Goal: Download file/media

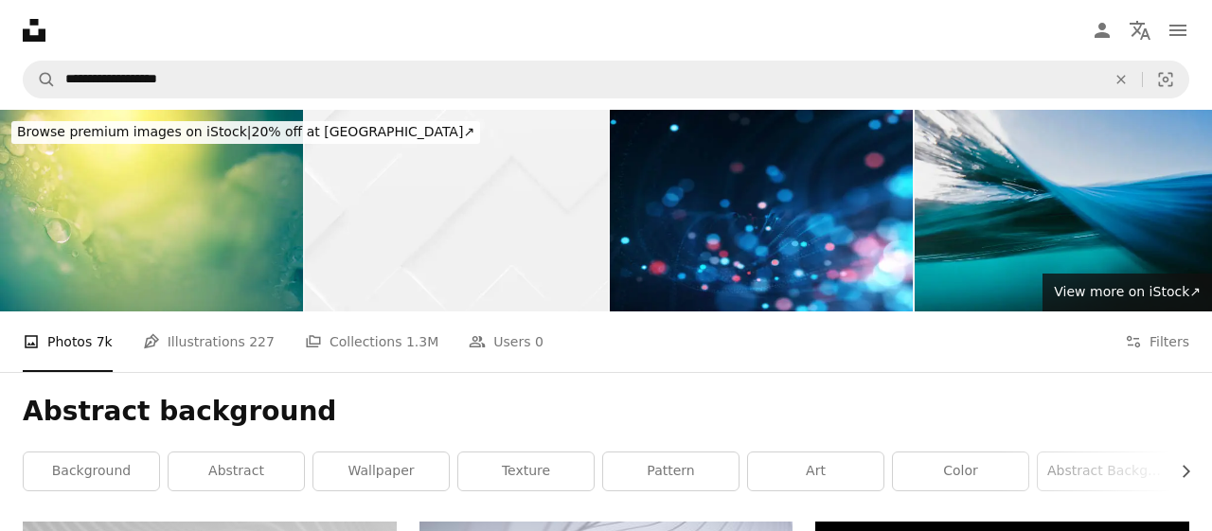
scroll to position [9408, 0]
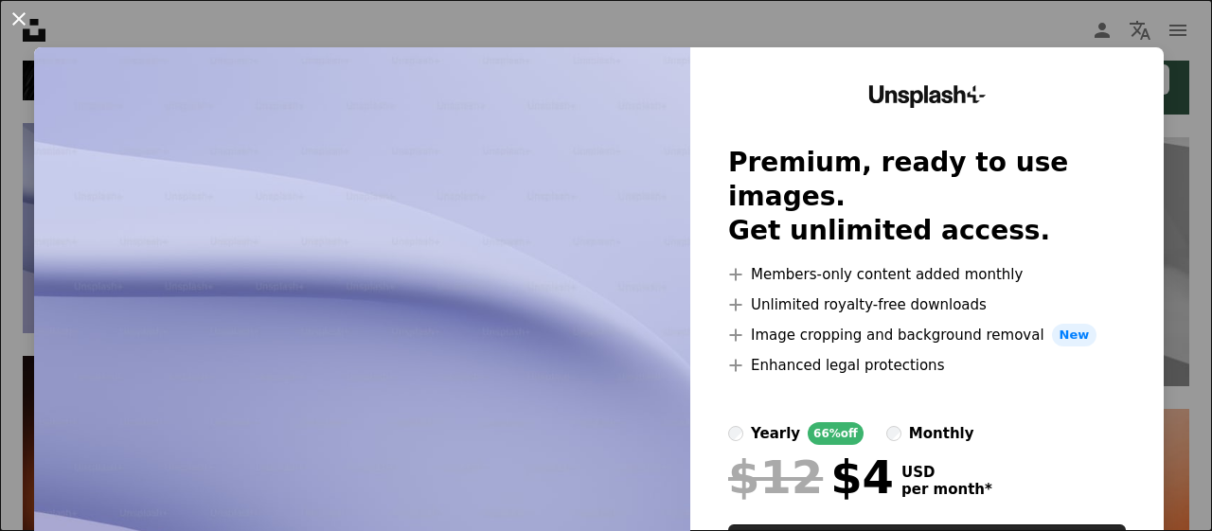
click at [21, 21] on button "An X shape" at bounding box center [19, 19] width 23 height 23
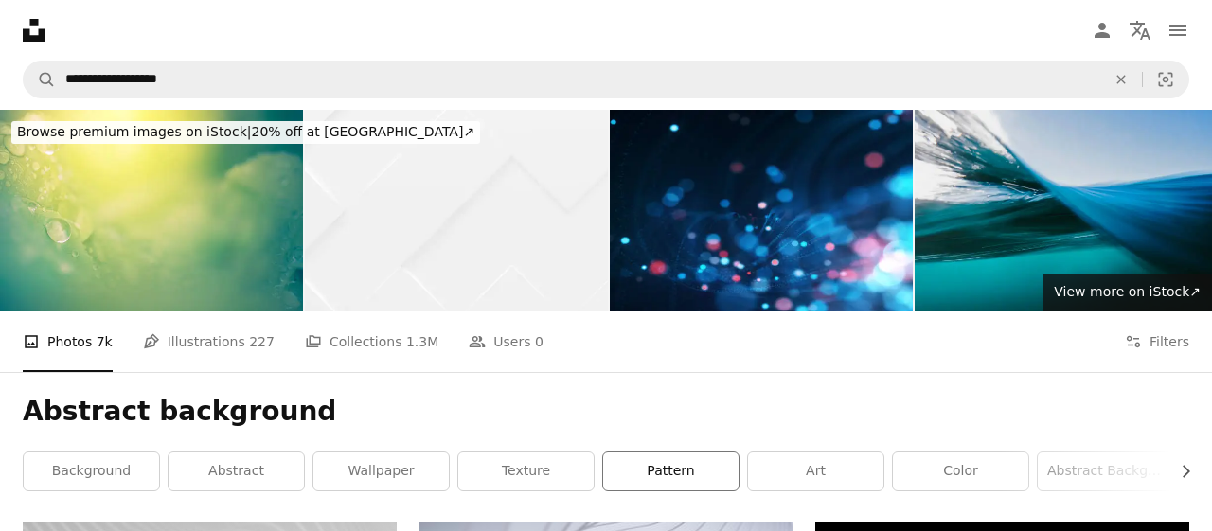
click at [713, 473] on link "pattern" at bounding box center [670, 472] width 135 height 38
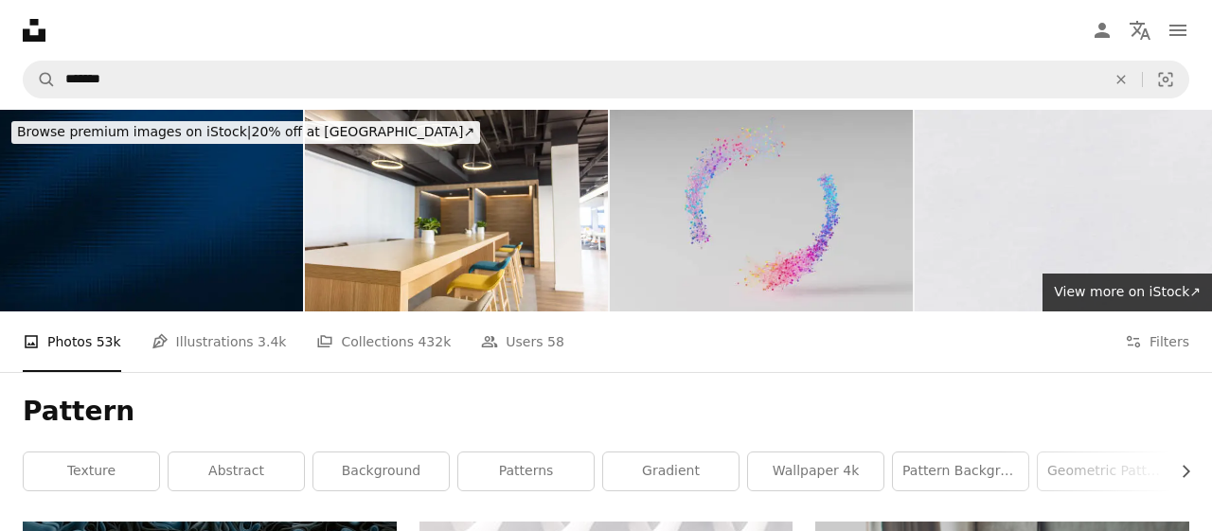
click at [791, 234] on img at bounding box center [761, 211] width 303 height 202
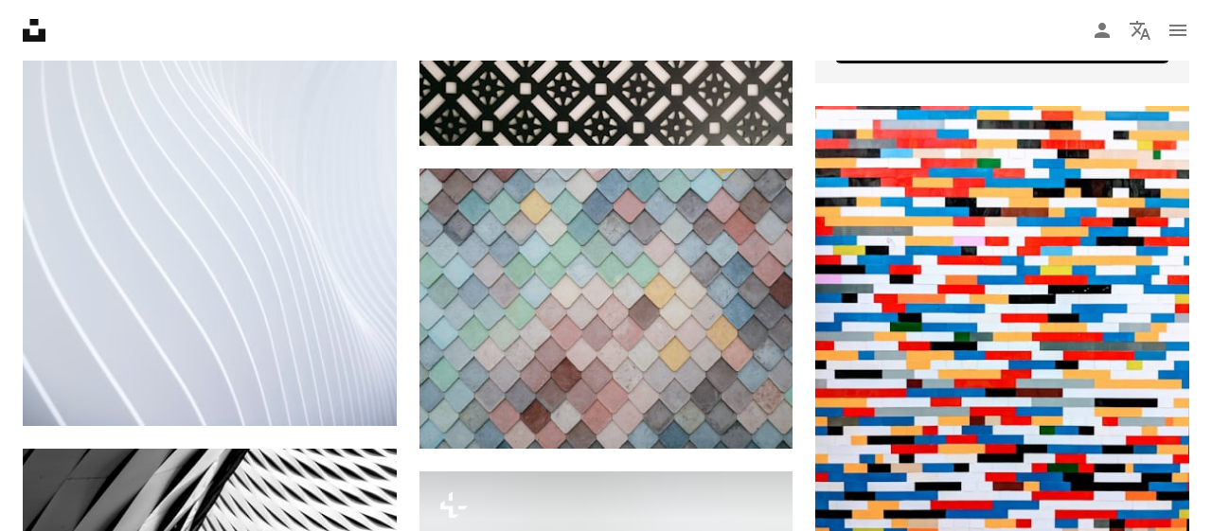
scroll to position [936, 0]
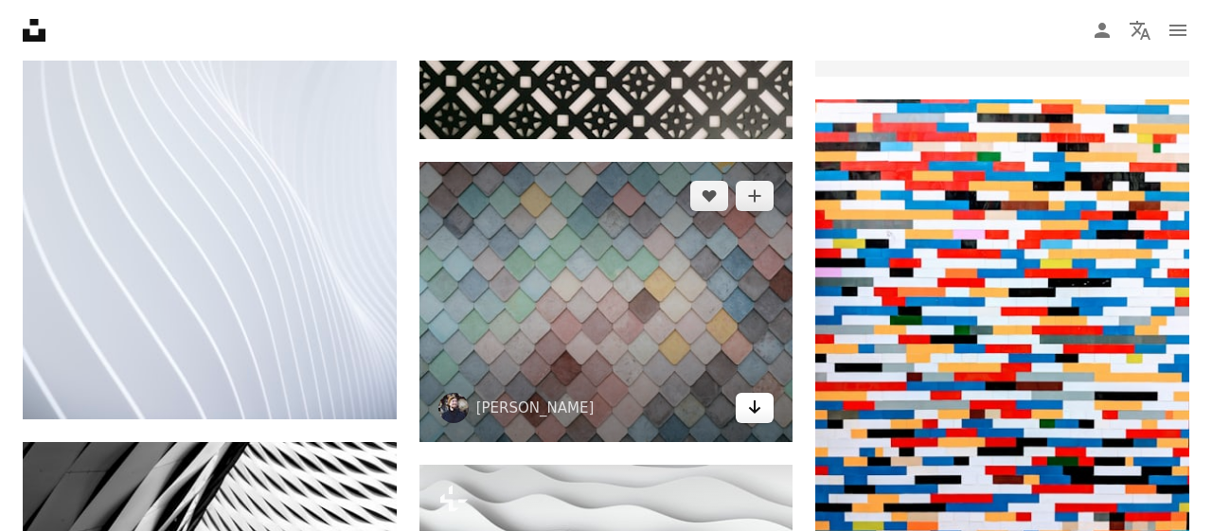
click at [768, 417] on link "Arrow pointing down" at bounding box center [755, 408] width 38 height 30
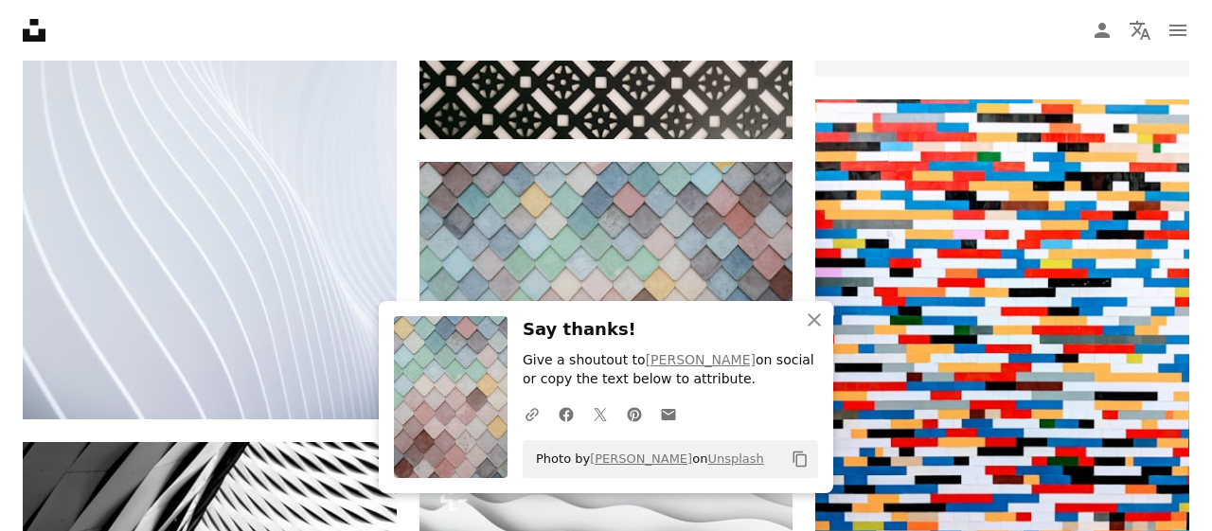
click at [658, 337] on h3 "Say thanks!" at bounding box center [671, 329] width 296 height 27
click at [819, 323] on icon "An X shape" at bounding box center [814, 320] width 23 height 23
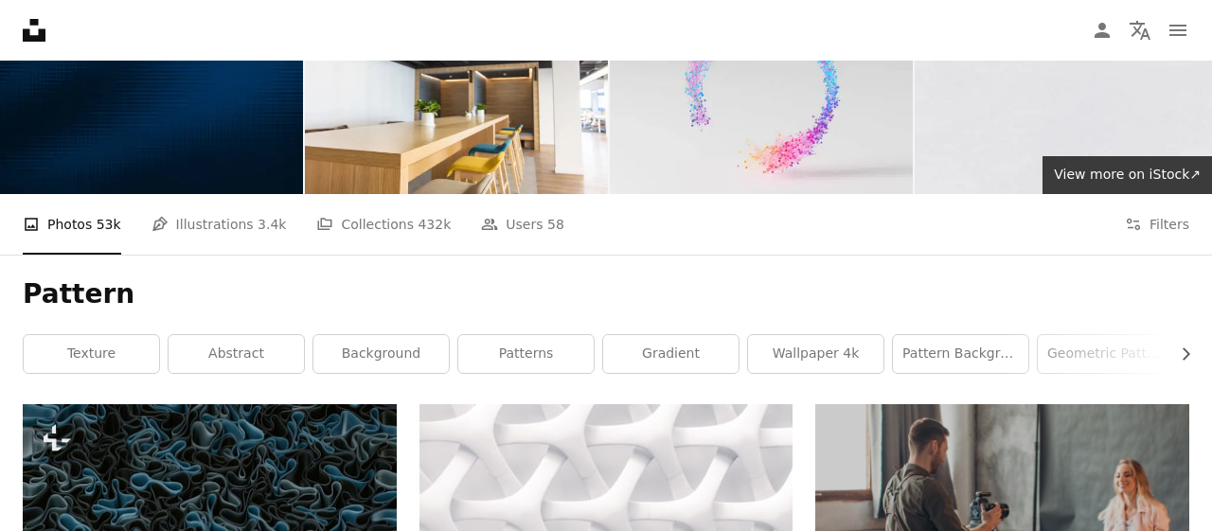
scroll to position [99, 0]
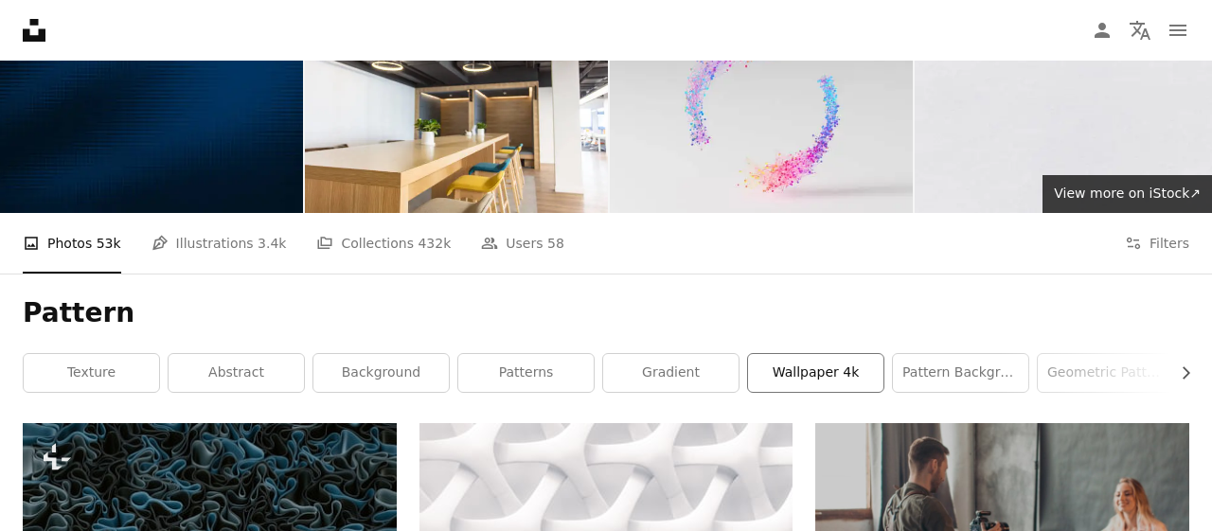
click at [828, 370] on link "wallpaper 4k" at bounding box center [815, 373] width 135 height 38
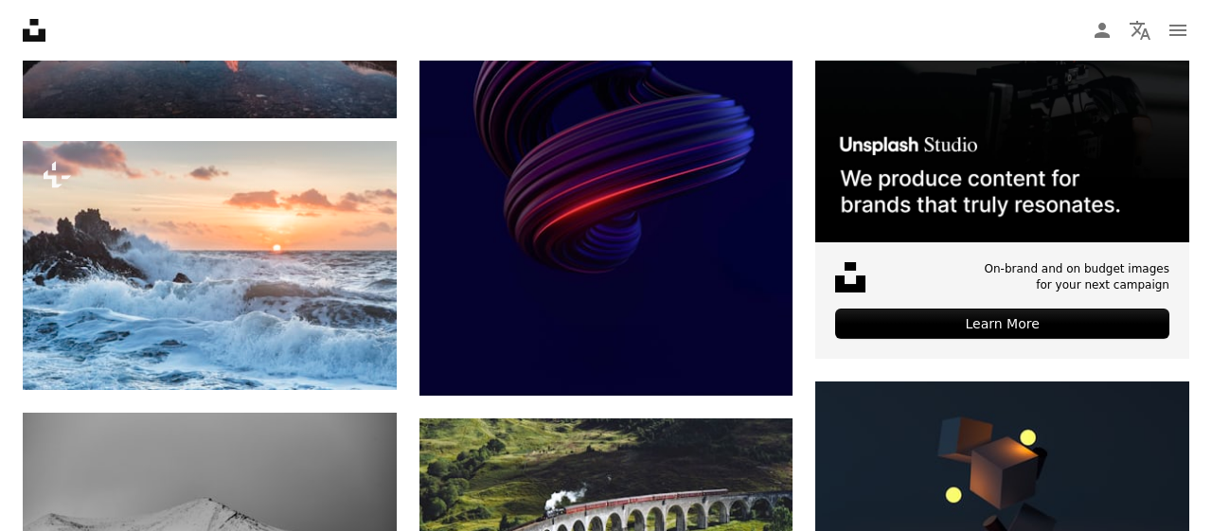
scroll to position [690, 0]
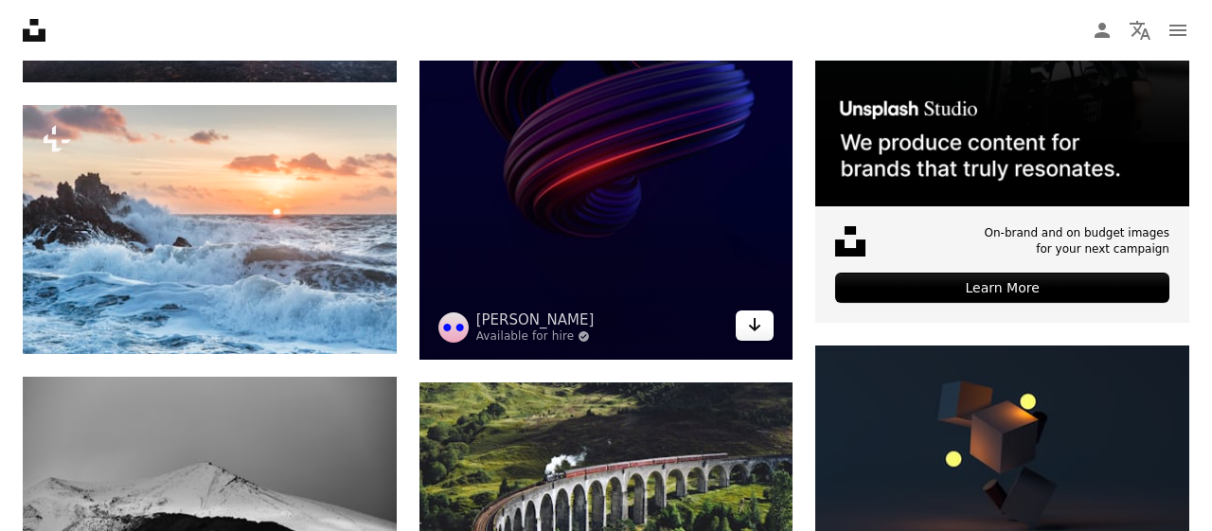
click at [752, 331] on icon "Arrow pointing down" at bounding box center [754, 325] width 15 height 23
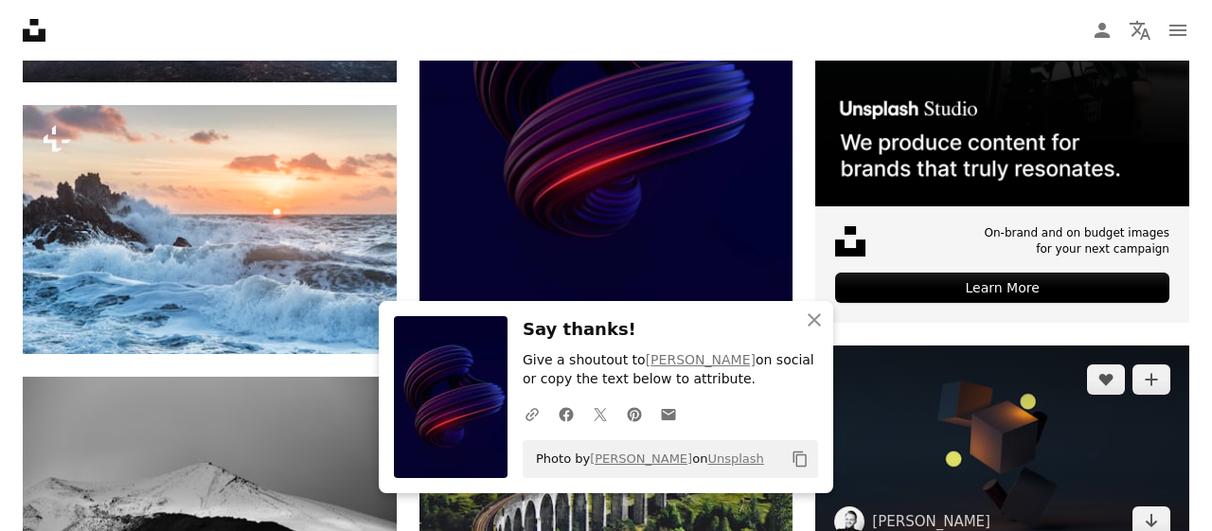
click at [858, 397] on img at bounding box center [1003, 451] width 374 height 210
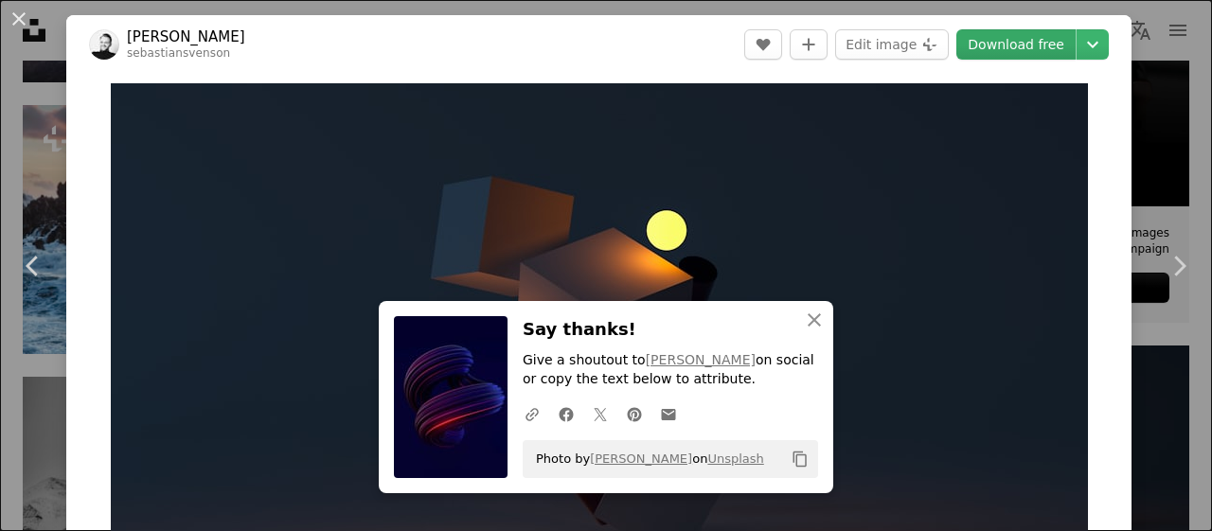
click at [1009, 45] on link "Download free" at bounding box center [1016, 44] width 119 height 30
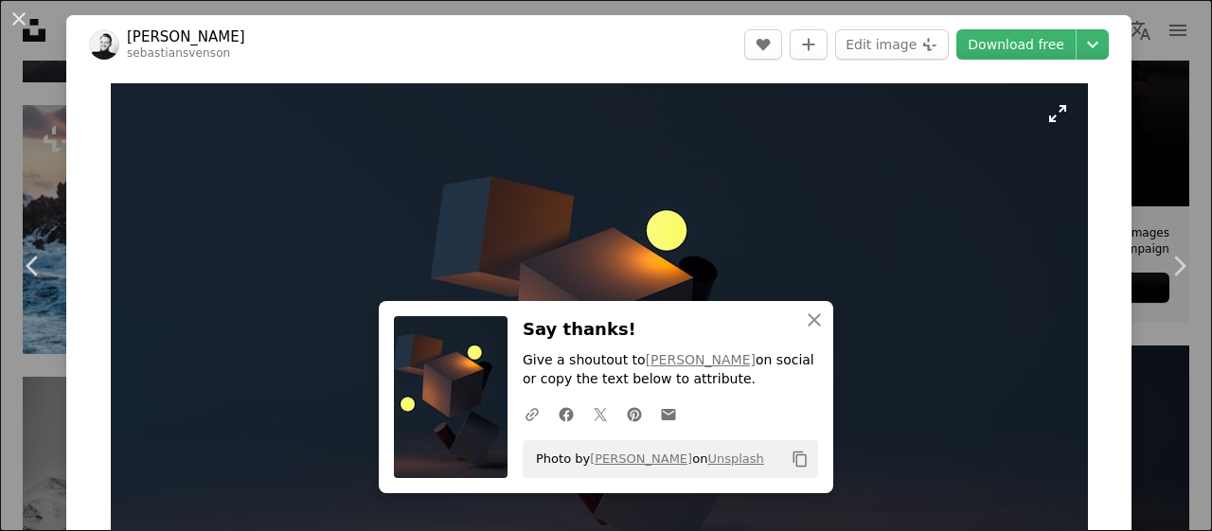
click at [852, 372] on img "Zoom in on this image" at bounding box center [600, 358] width 978 height 550
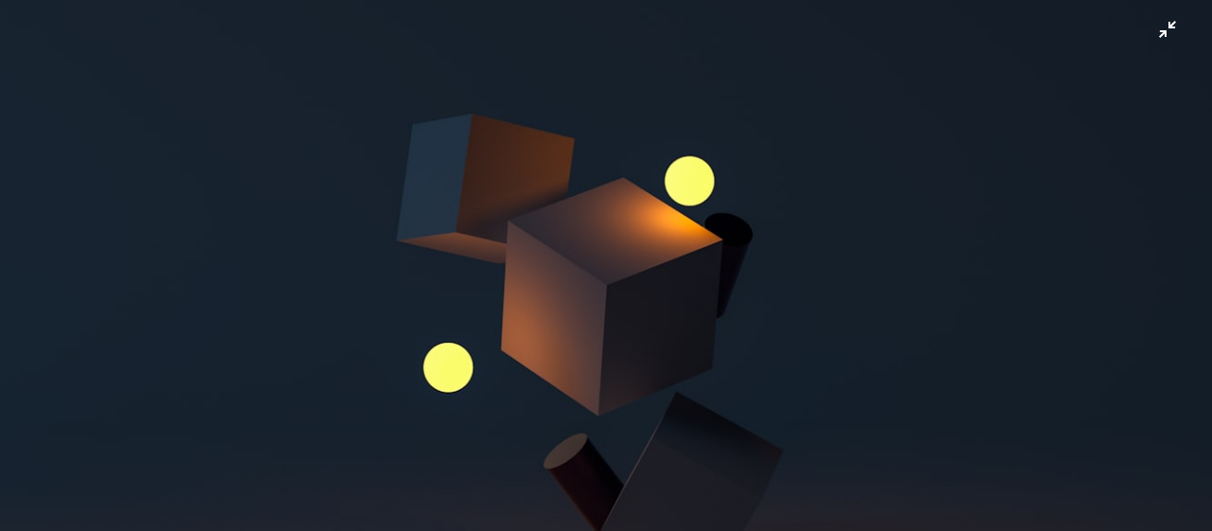
scroll to position [76, 0]
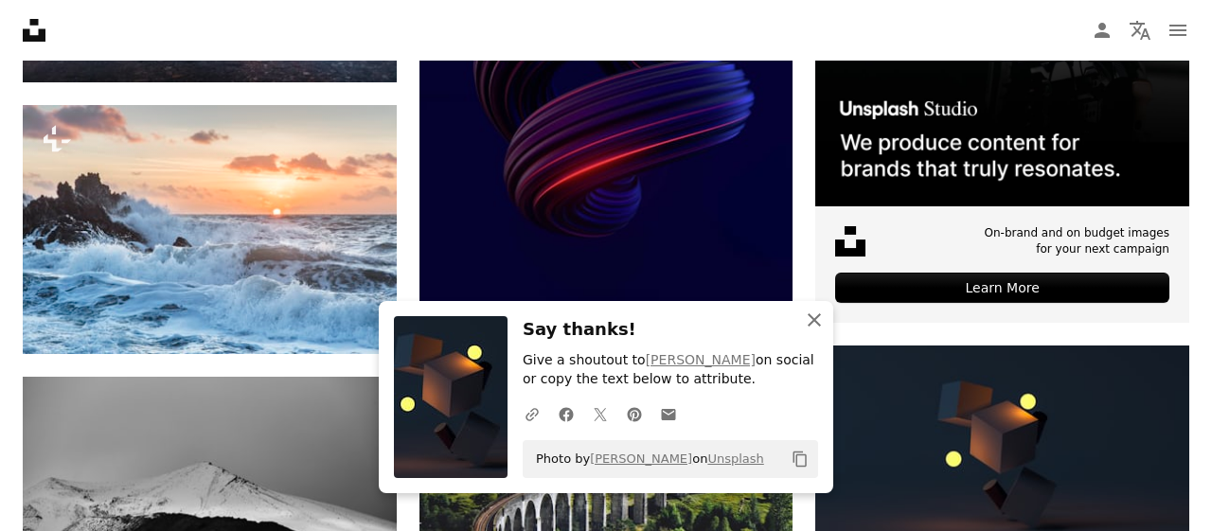
click at [821, 321] on icon "An X shape" at bounding box center [814, 320] width 23 height 23
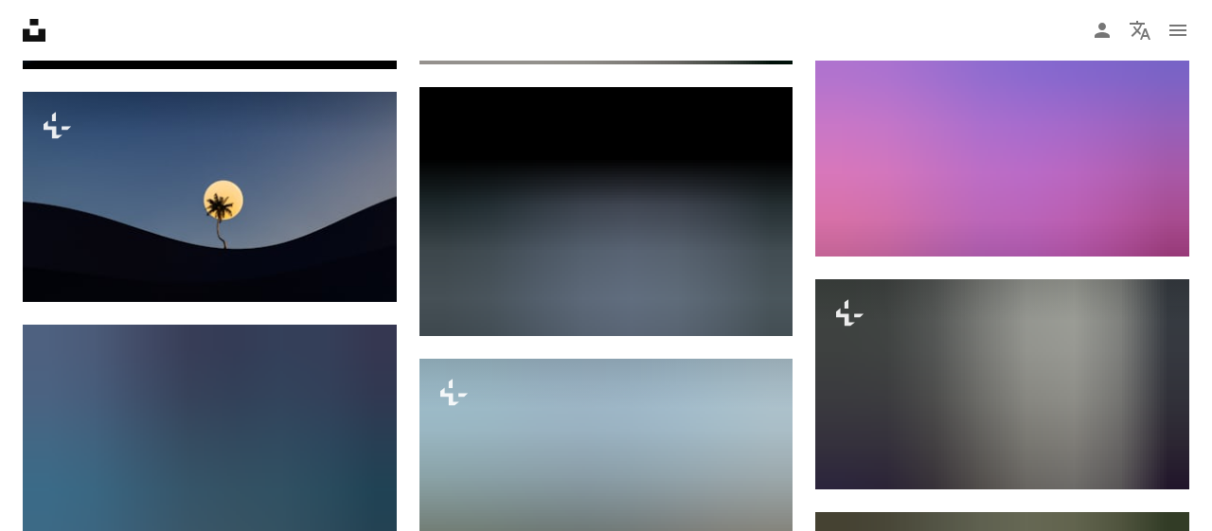
scroll to position [1527, 0]
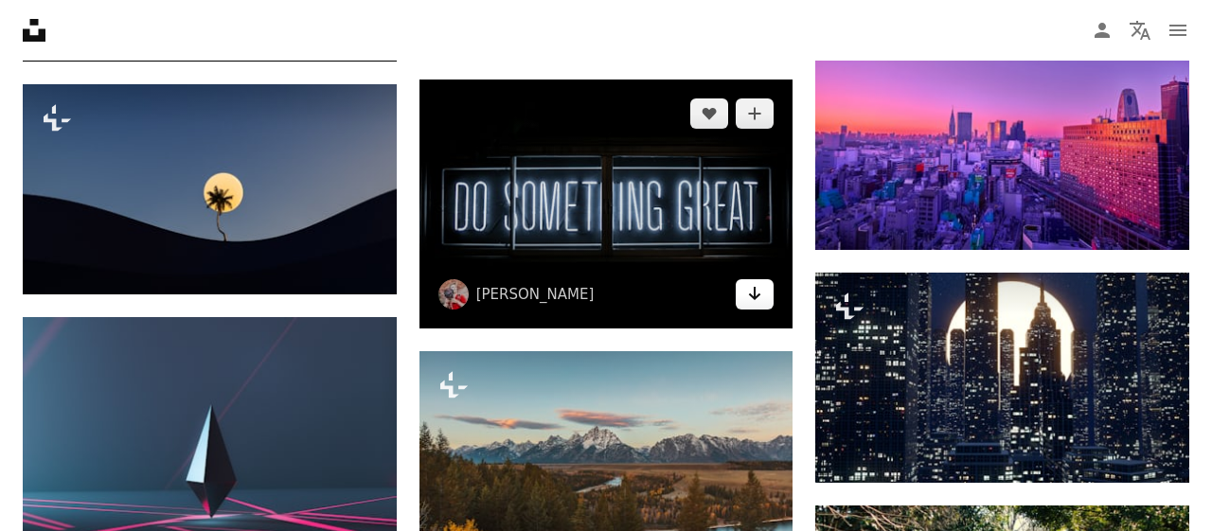
click at [751, 298] on icon "Arrow pointing down" at bounding box center [754, 293] width 15 height 23
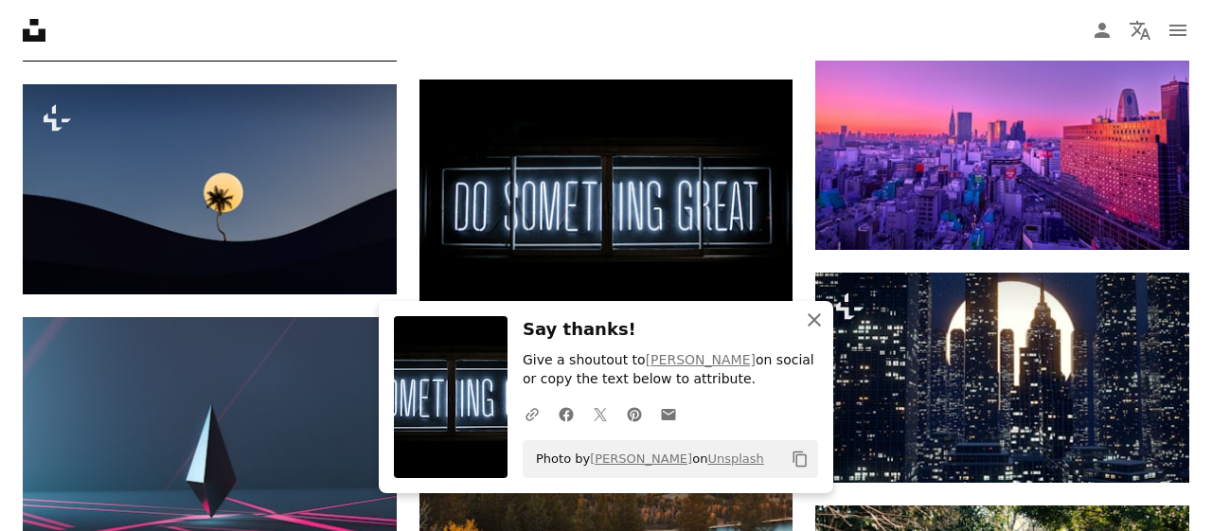
click at [817, 329] on icon "An X shape" at bounding box center [814, 320] width 23 height 23
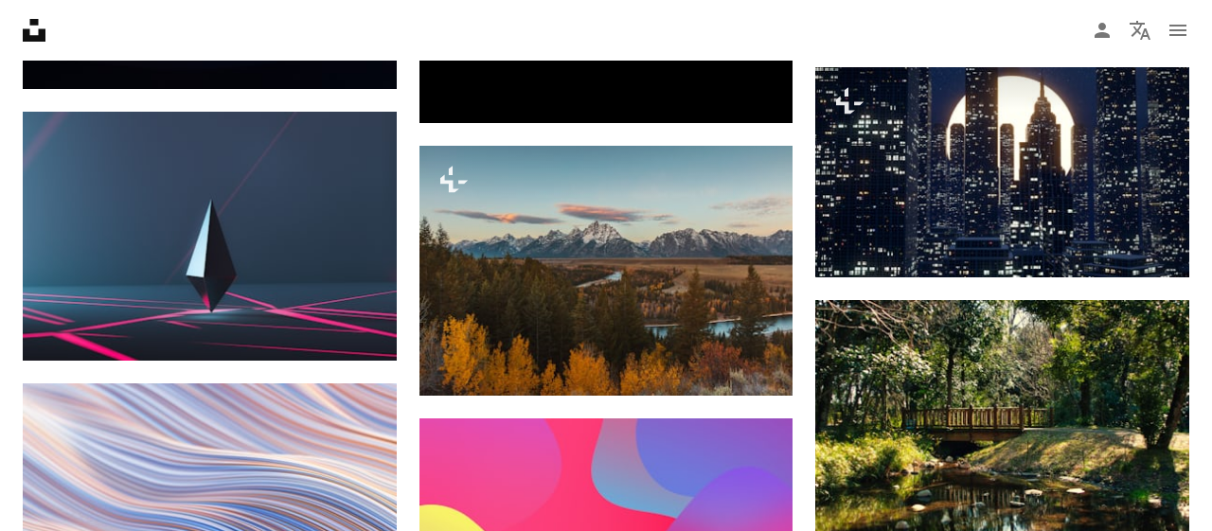
scroll to position [1724, 0]
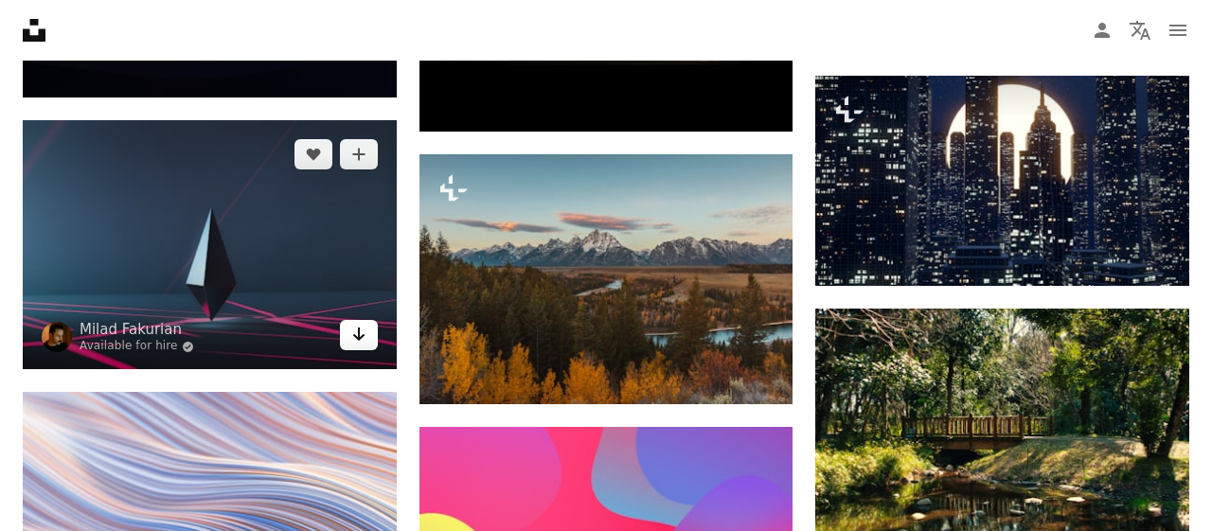
click at [363, 332] on icon "Arrow pointing down" at bounding box center [358, 334] width 15 height 23
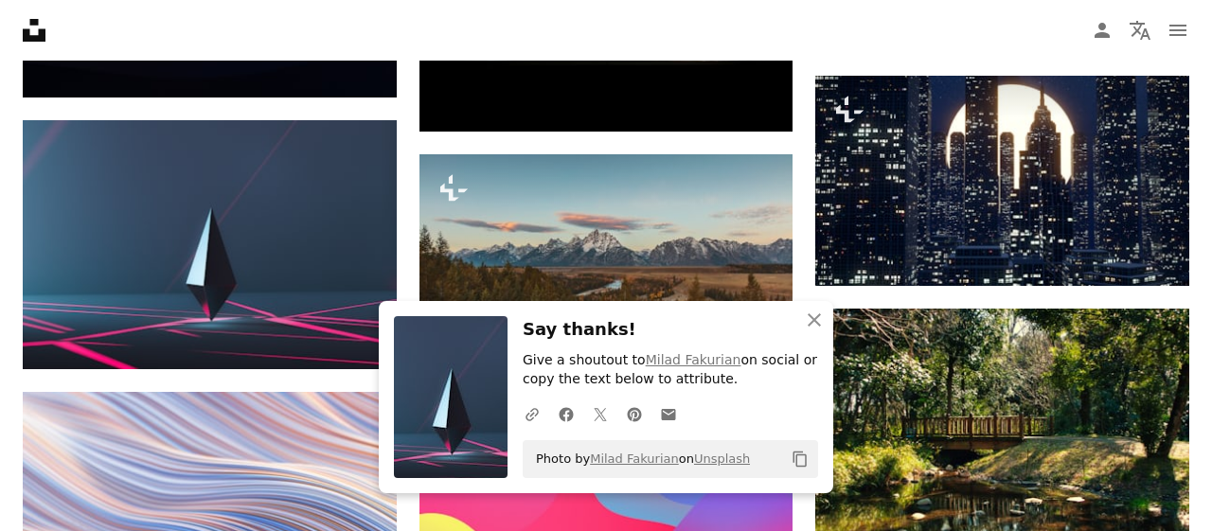
click at [821, 363] on div "An X shape Close Say thanks! Give a shoutout to Milad Fakurian on social or cop…" at bounding box center [606, 397] width 455 height 192
click at [821, 315] on icon "An X shape" at bounding box center [814, 320] width 23 height 23
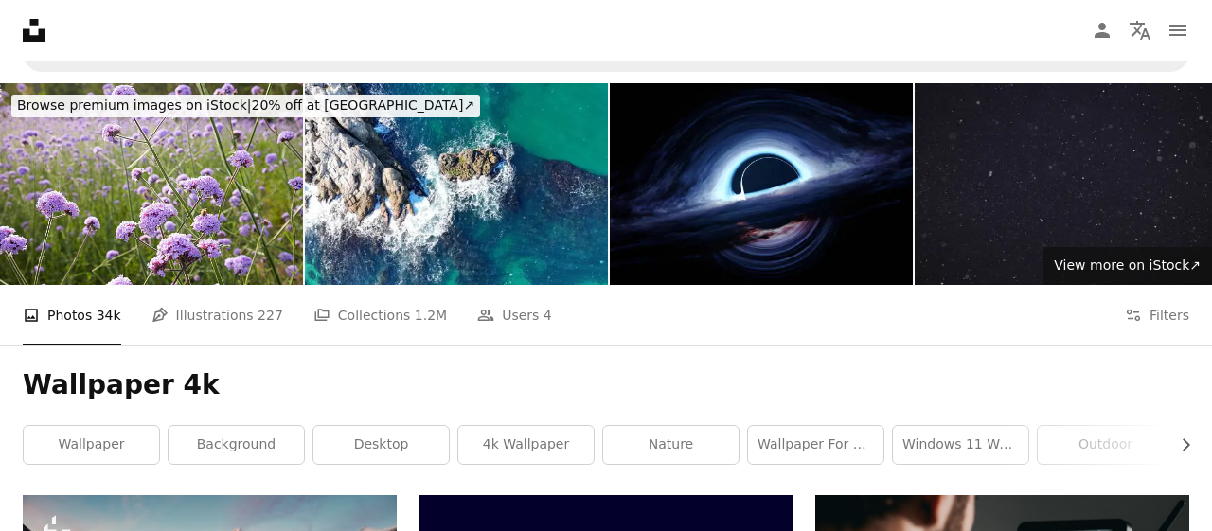
scroll to position [0, 0]
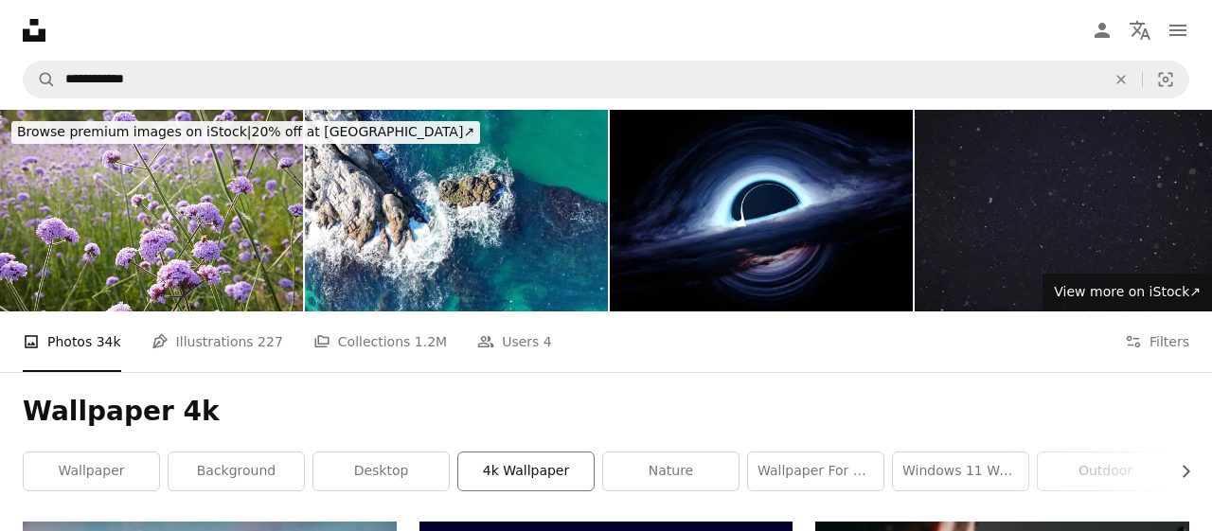
click at [555, 463] on link "4k wallpaper" at bounding box center [525, 472] width 135 height 38
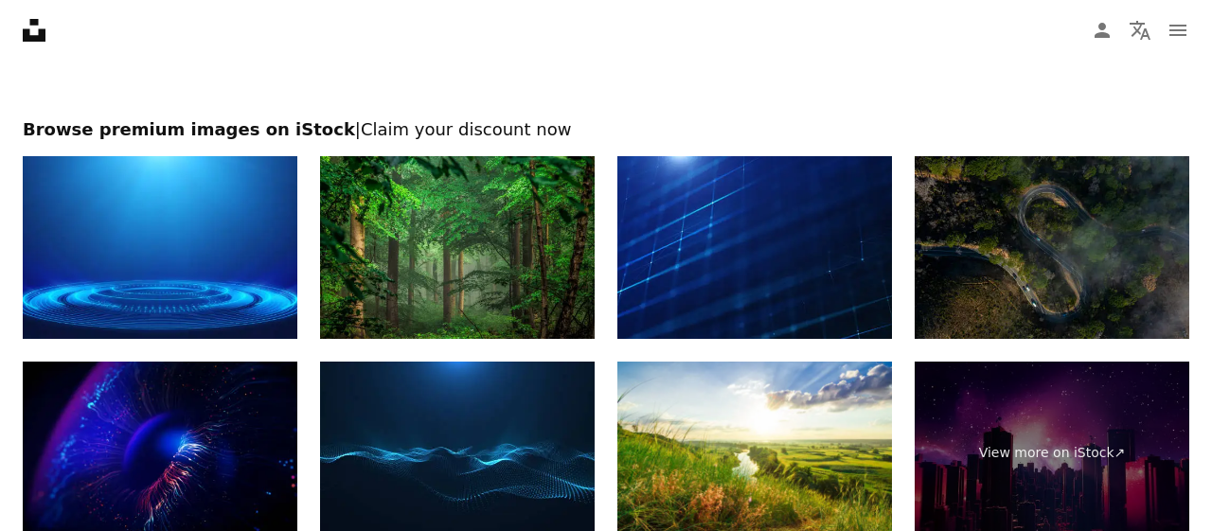
scroll to position [2611, 0]
